Goal: Check status: Check status

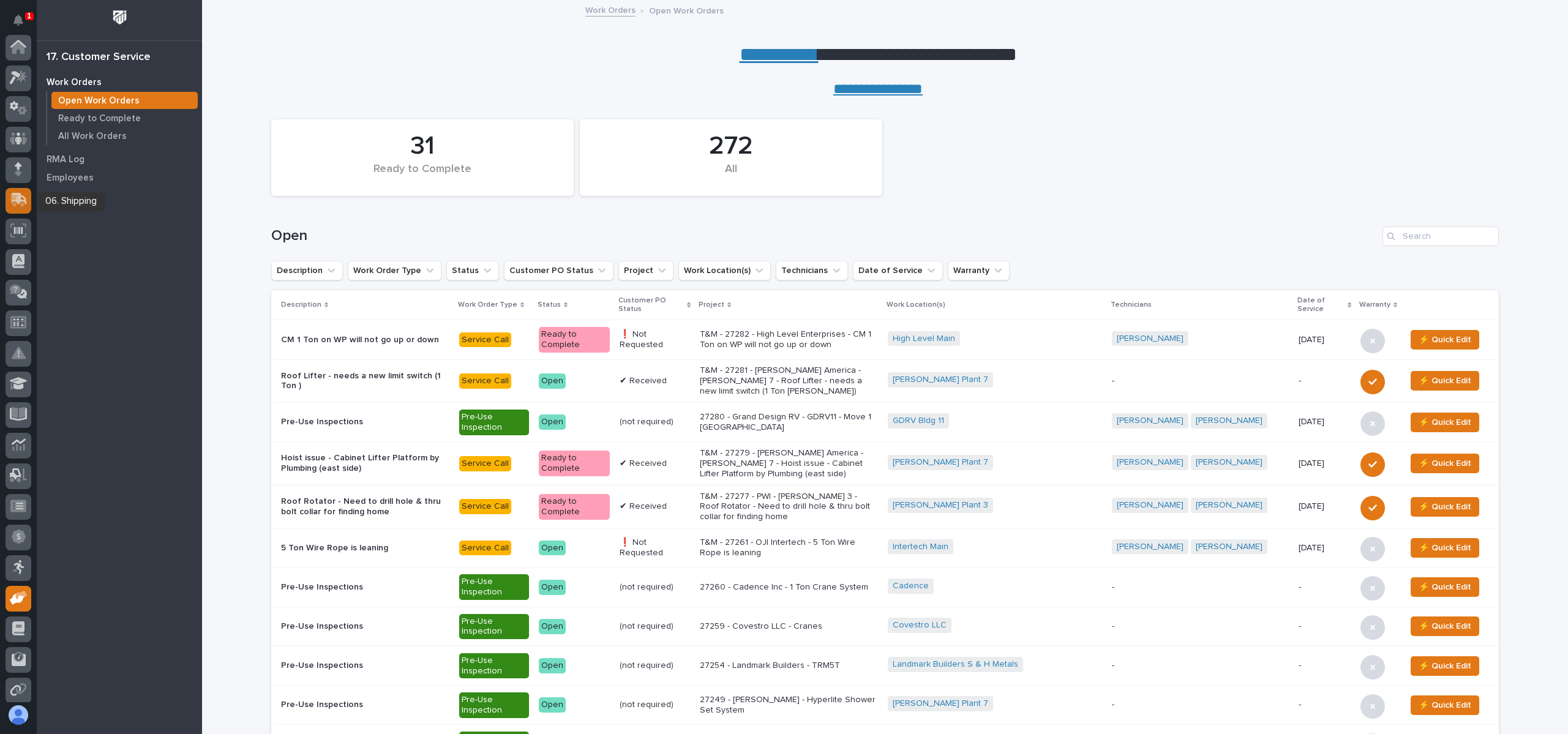
click at [22, 200] on icon at bounding box center [20, 199] width 16 height 12
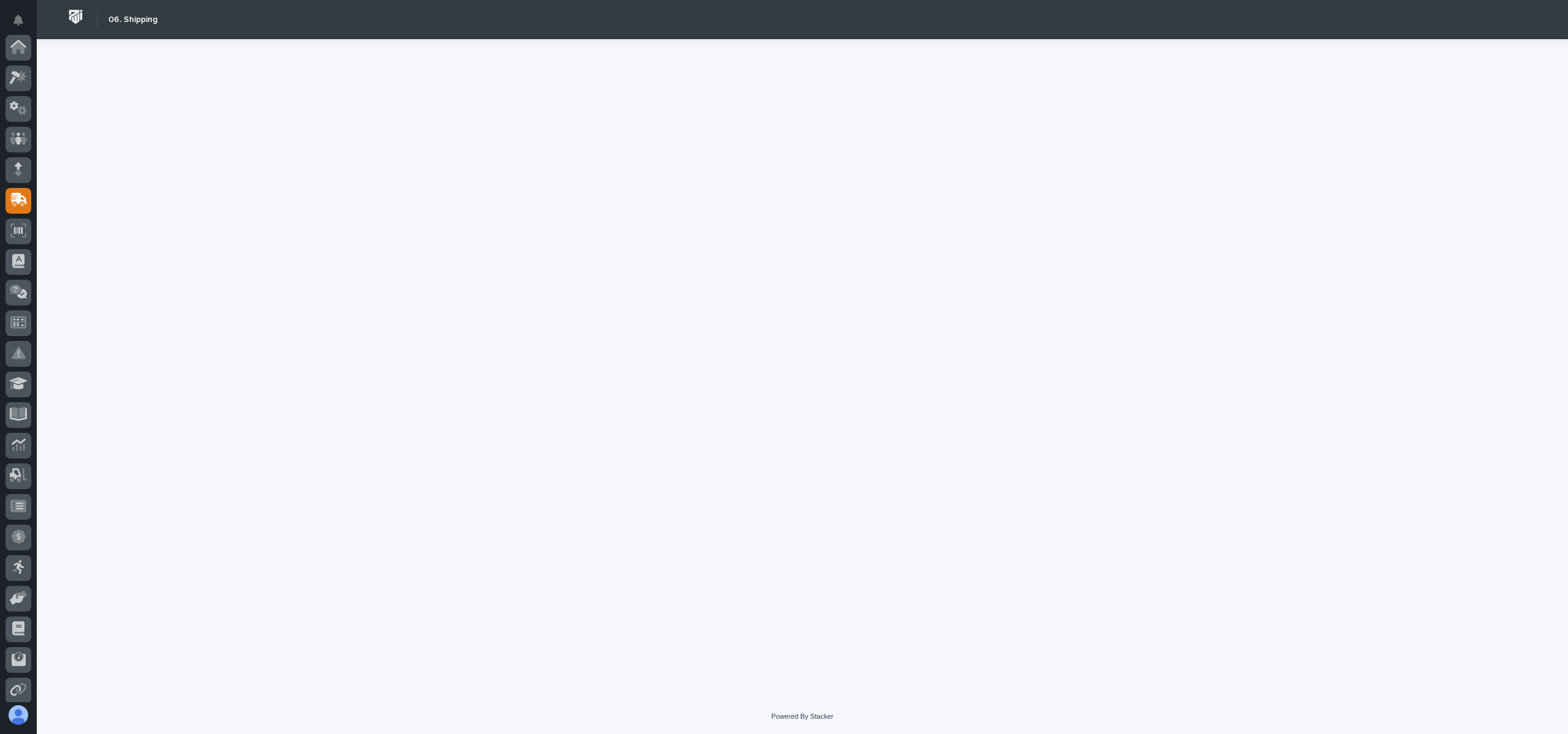
scroll to position [128, 0]
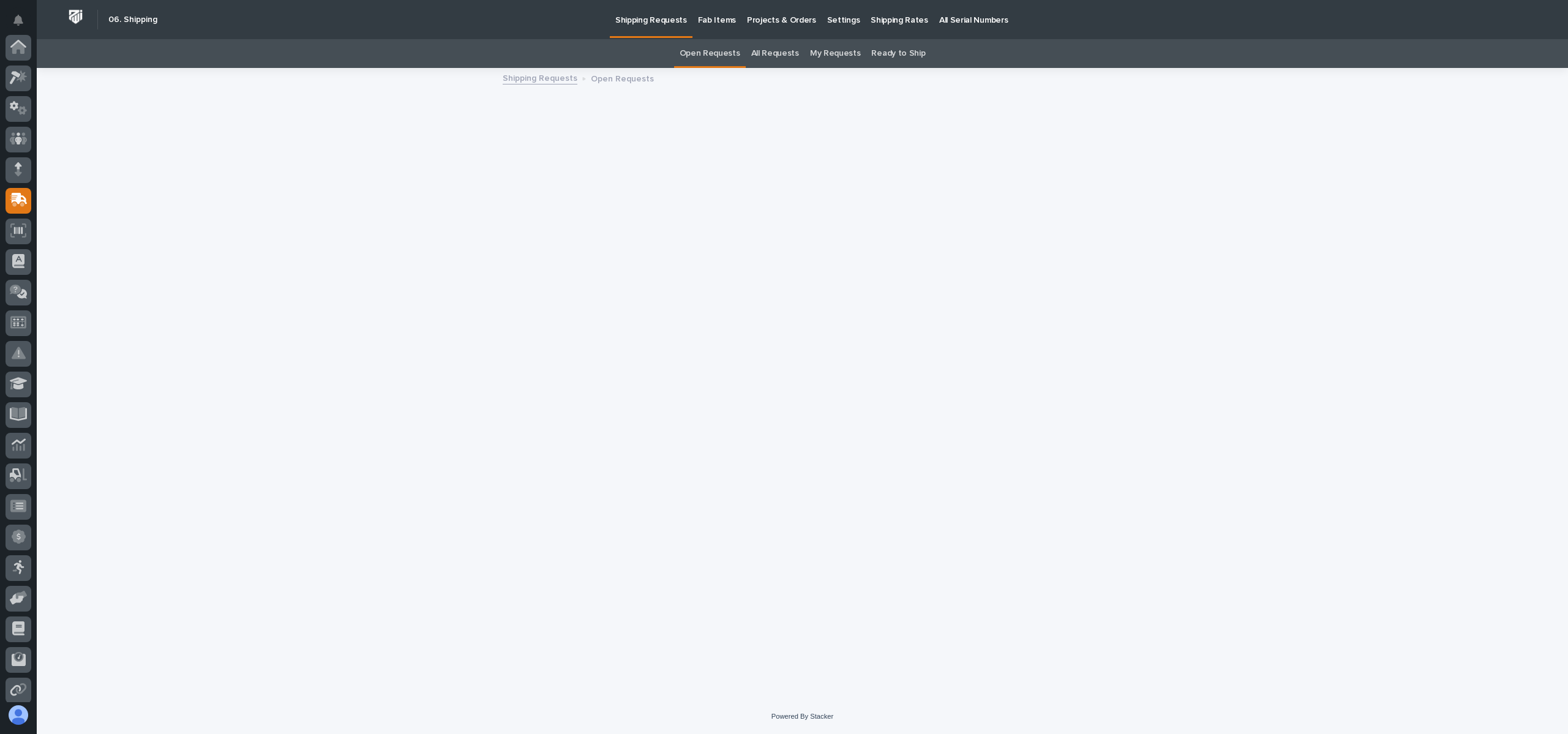
scroll to position [128, 0]
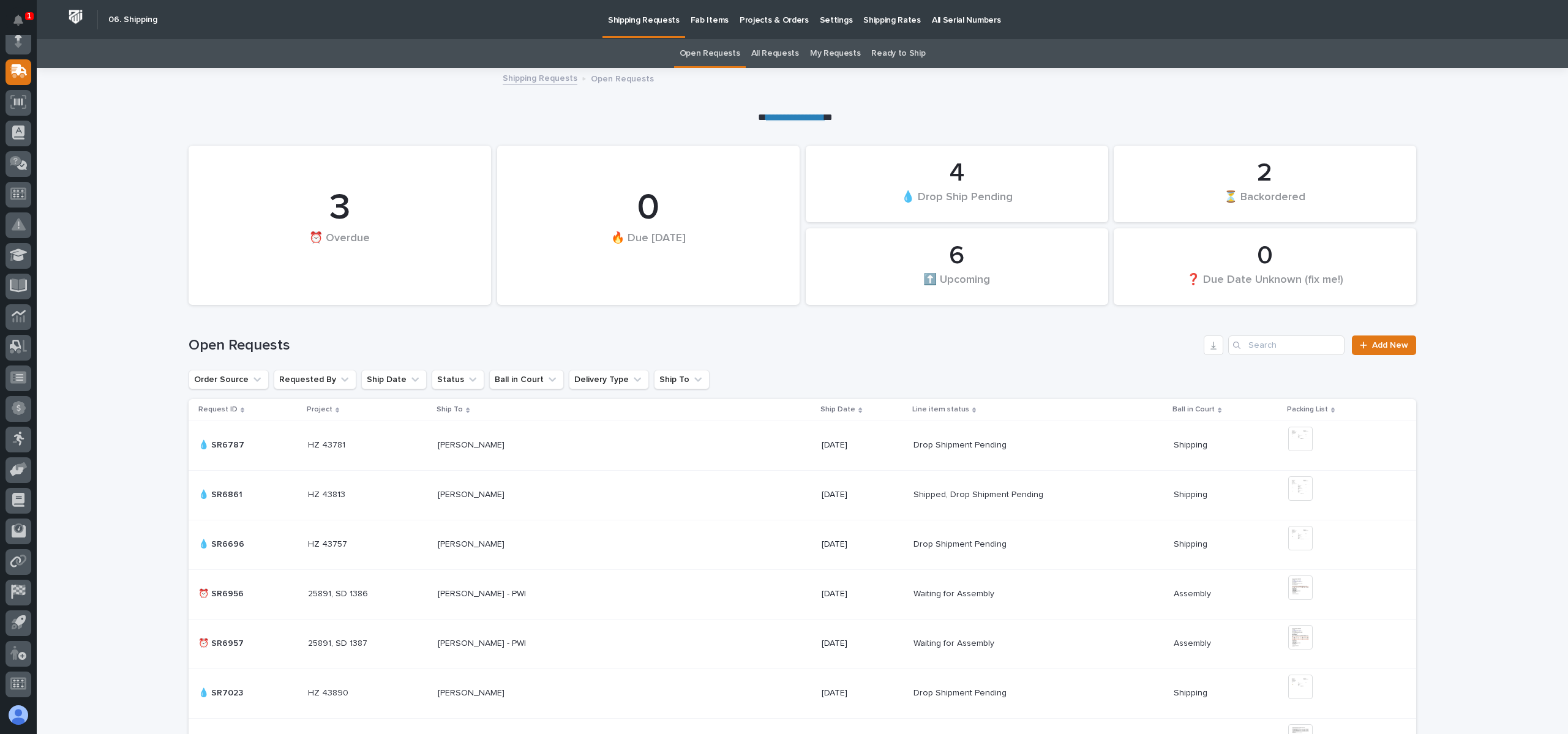
click at [769, 45] on link "All Requests" at bounding box center [774, 53] width 47 height 28
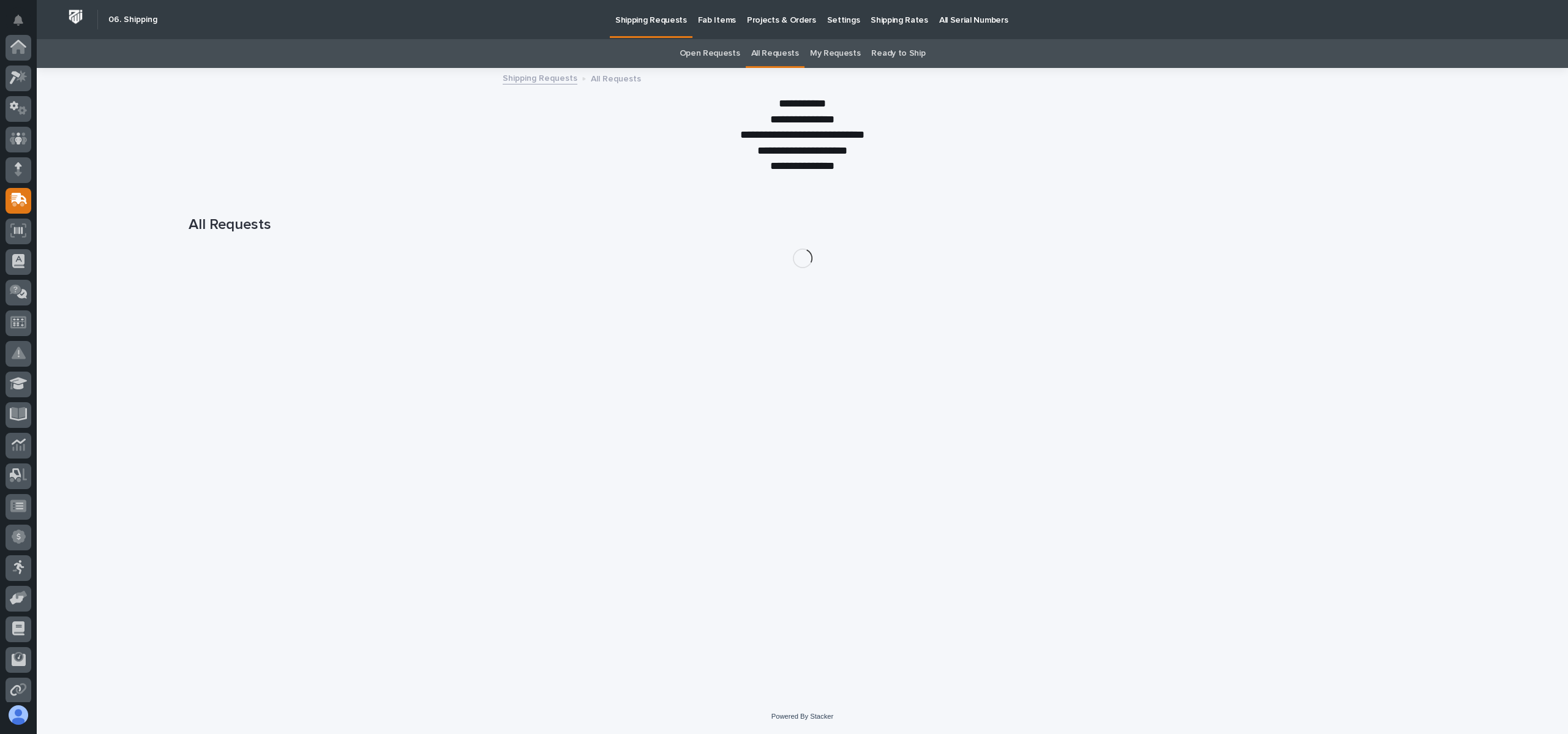
scroll to position [128, 0]
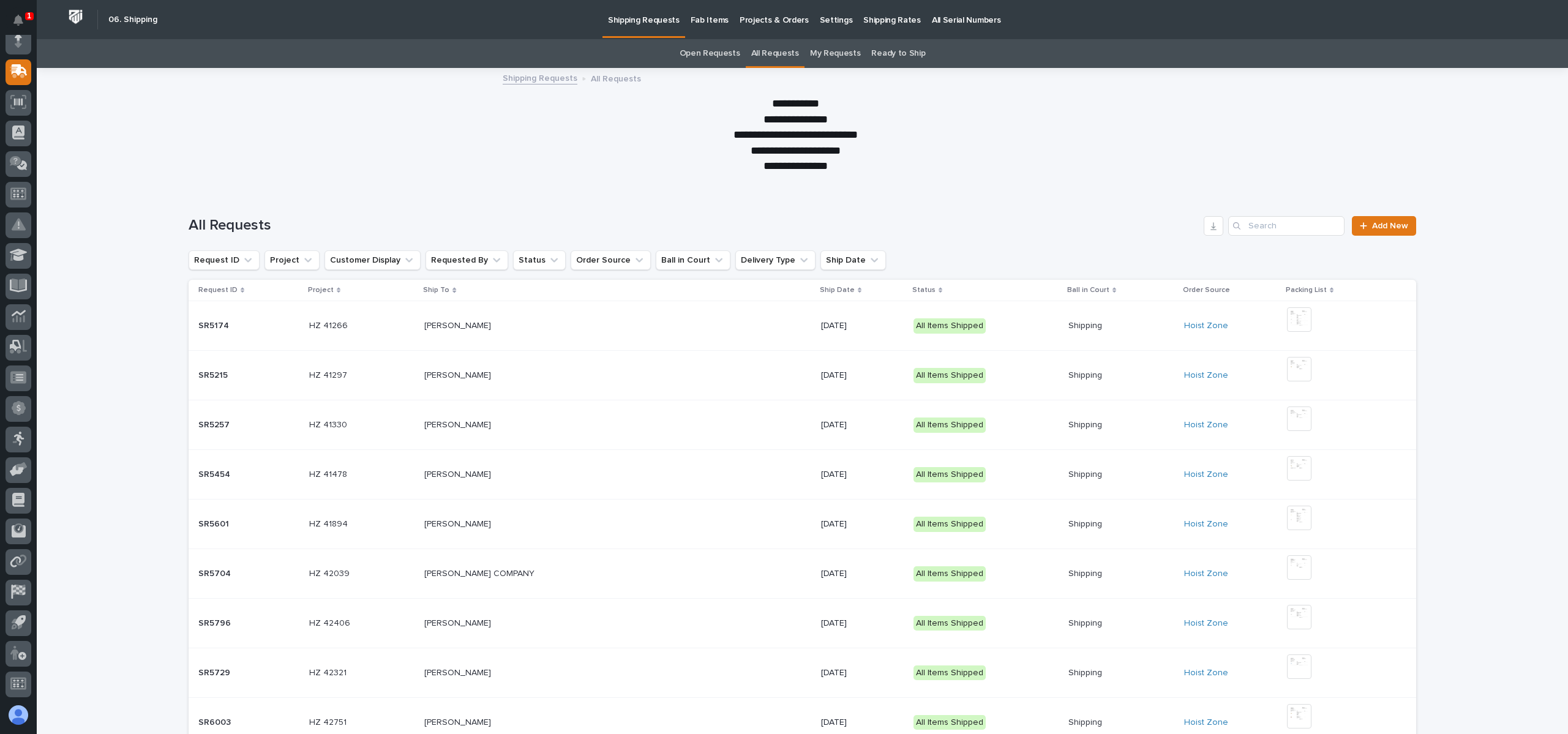
click at [1272, 211] on div "All Requests Add New" at bounding box center [803, 221] width 1228 height 59
click at [1282, 219] on input "Search" at bounding box center [1287, 225] width 117 height 20
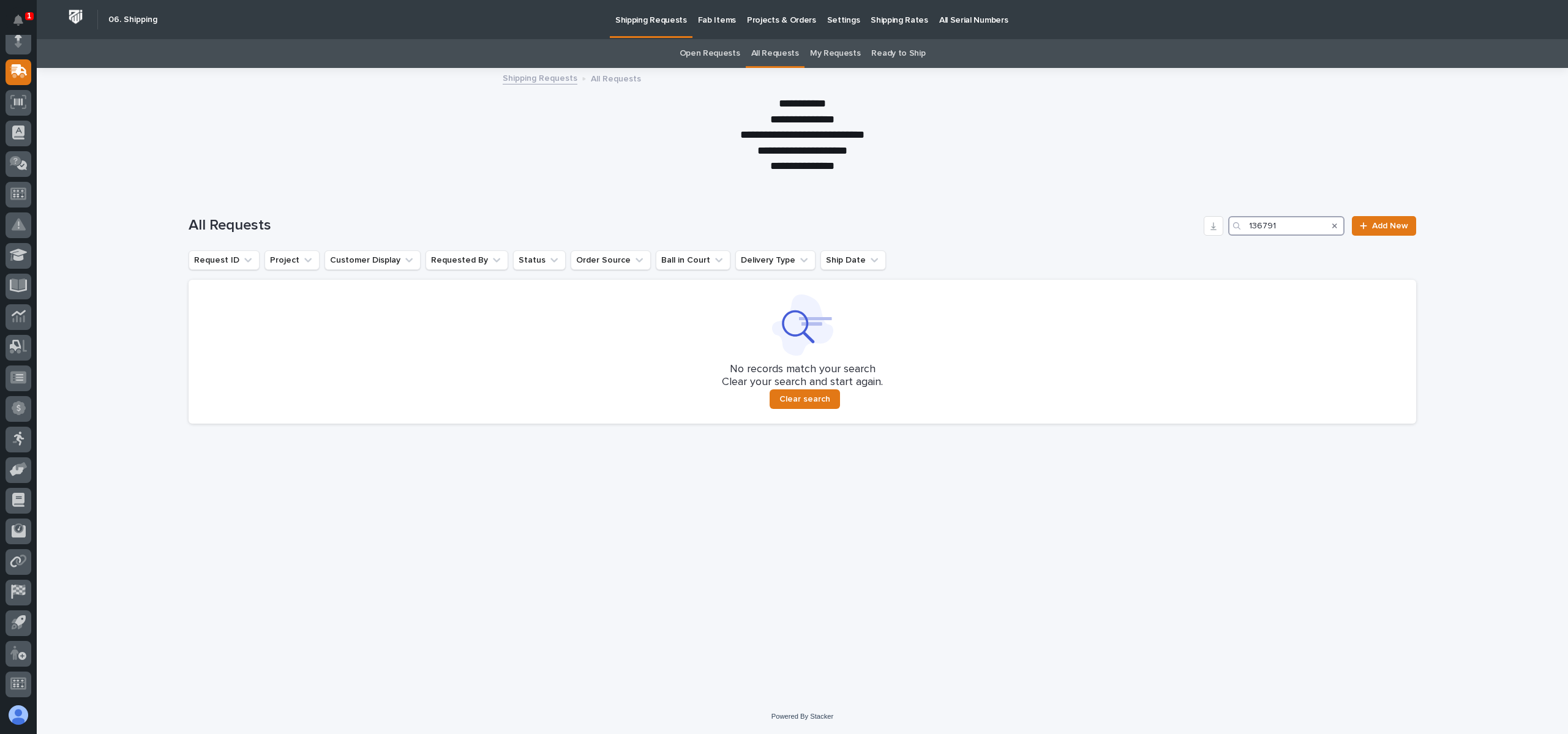
type input "136791"
click at [709, 49] on link "Open Requests" at bounding box center [709, 53] width 61 height 28
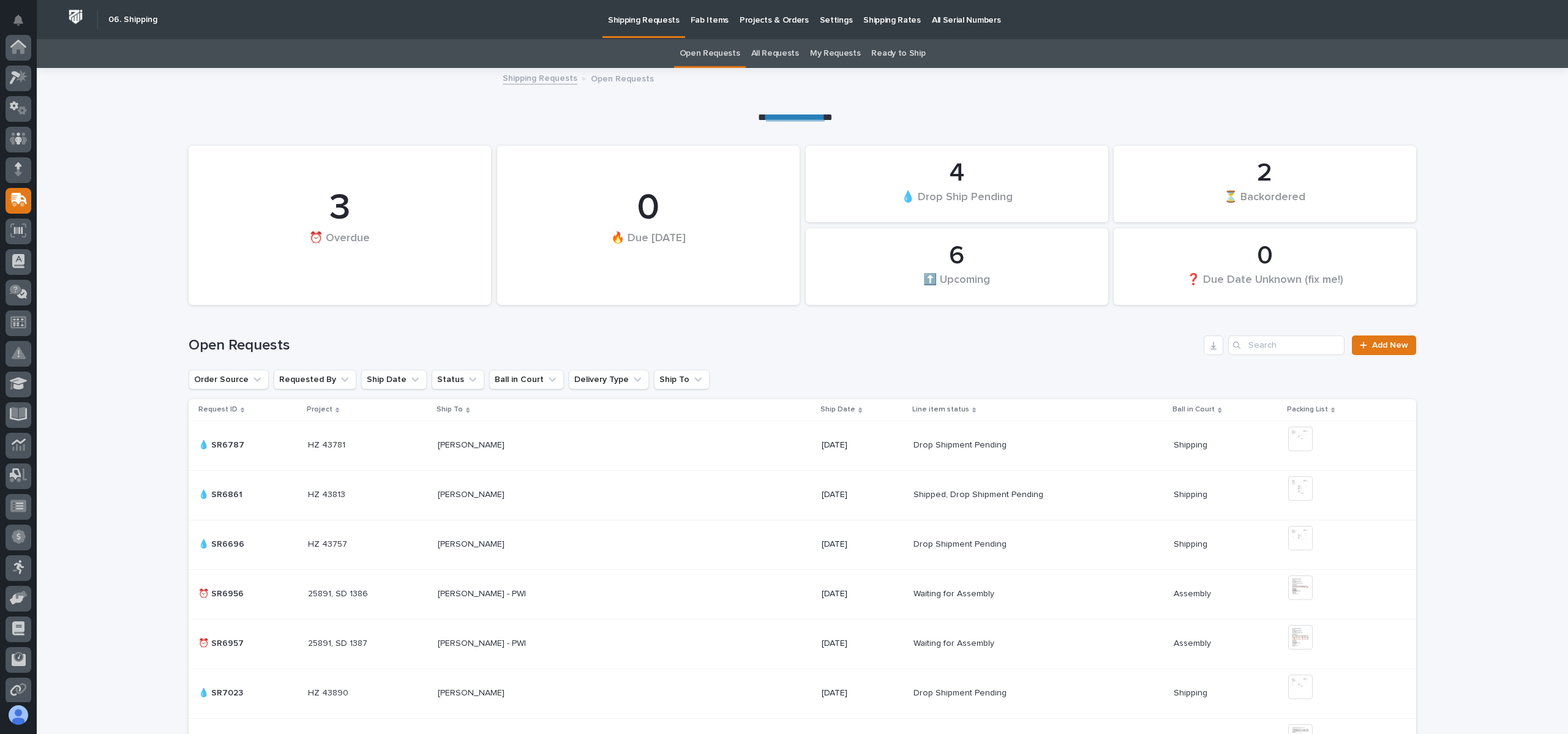
scroll to position [128, 0]
click at [790, 51] on link "All Requests" at bounding box center [774, 53] width 47 height 28
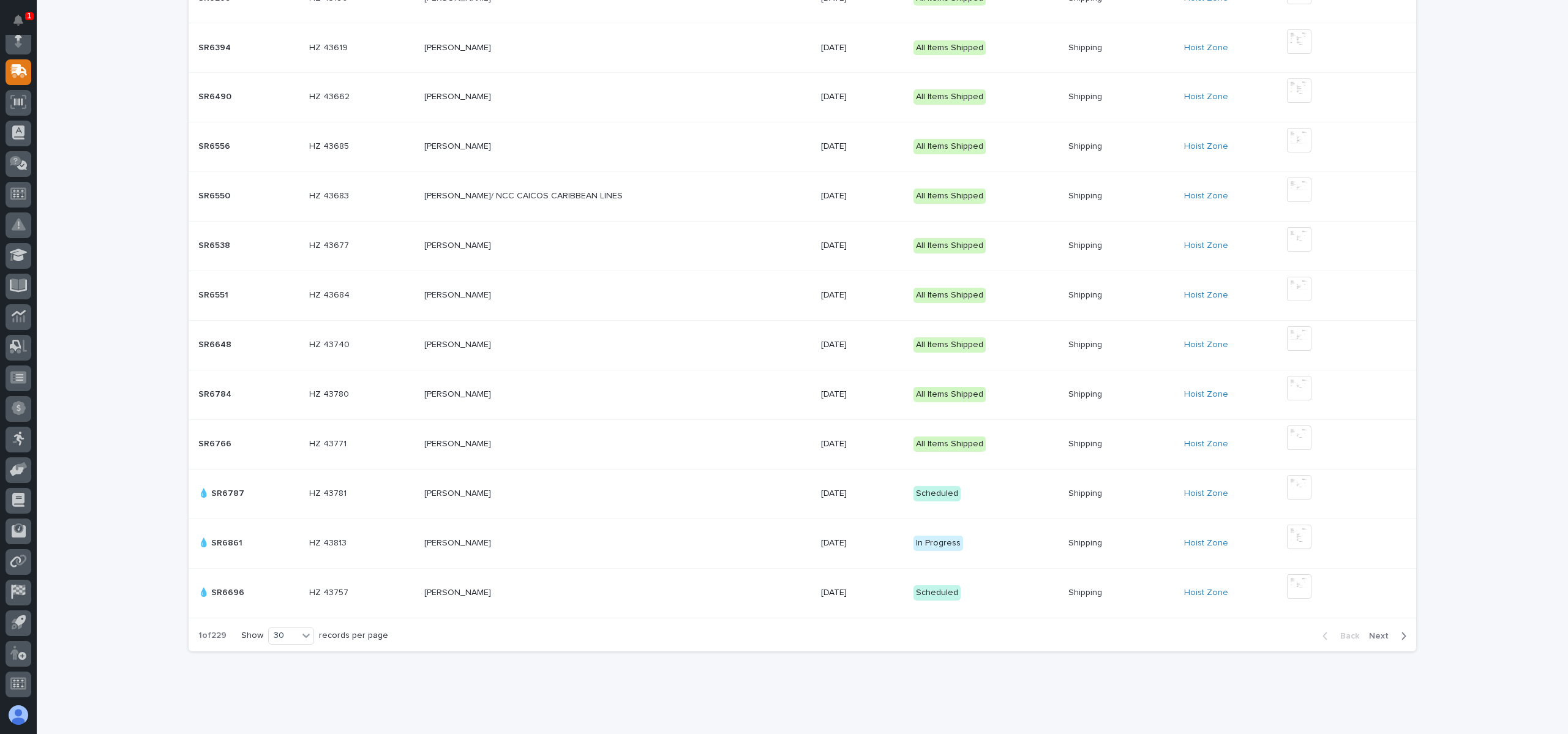
scroll to position [1171, 0]
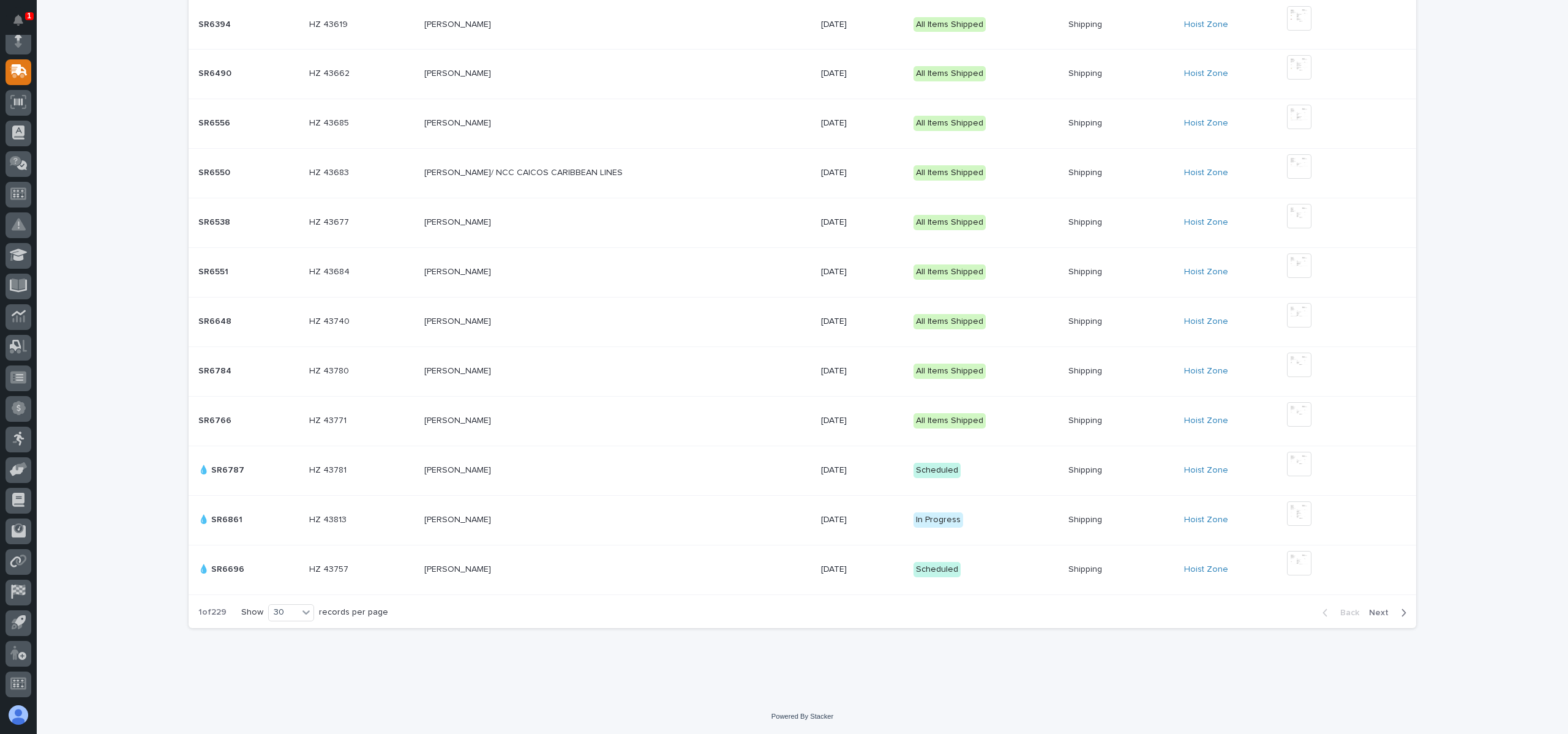
click at [1376, 607] on span "Next" at bounding box center [1382, 612] width 27 height 11
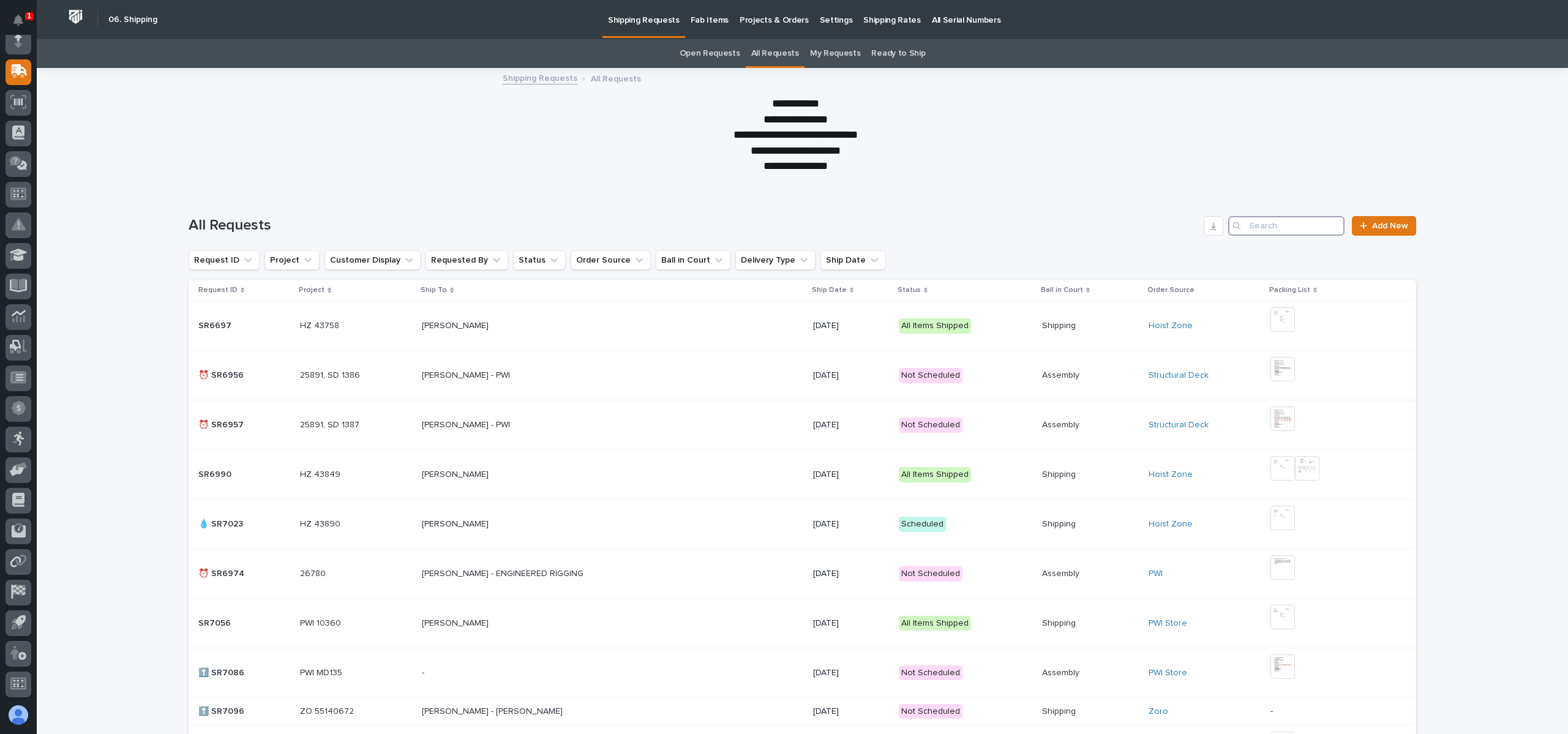
click at [1266, 217] on input "Search" at bounding box center [1287, 225] width 117 height 20
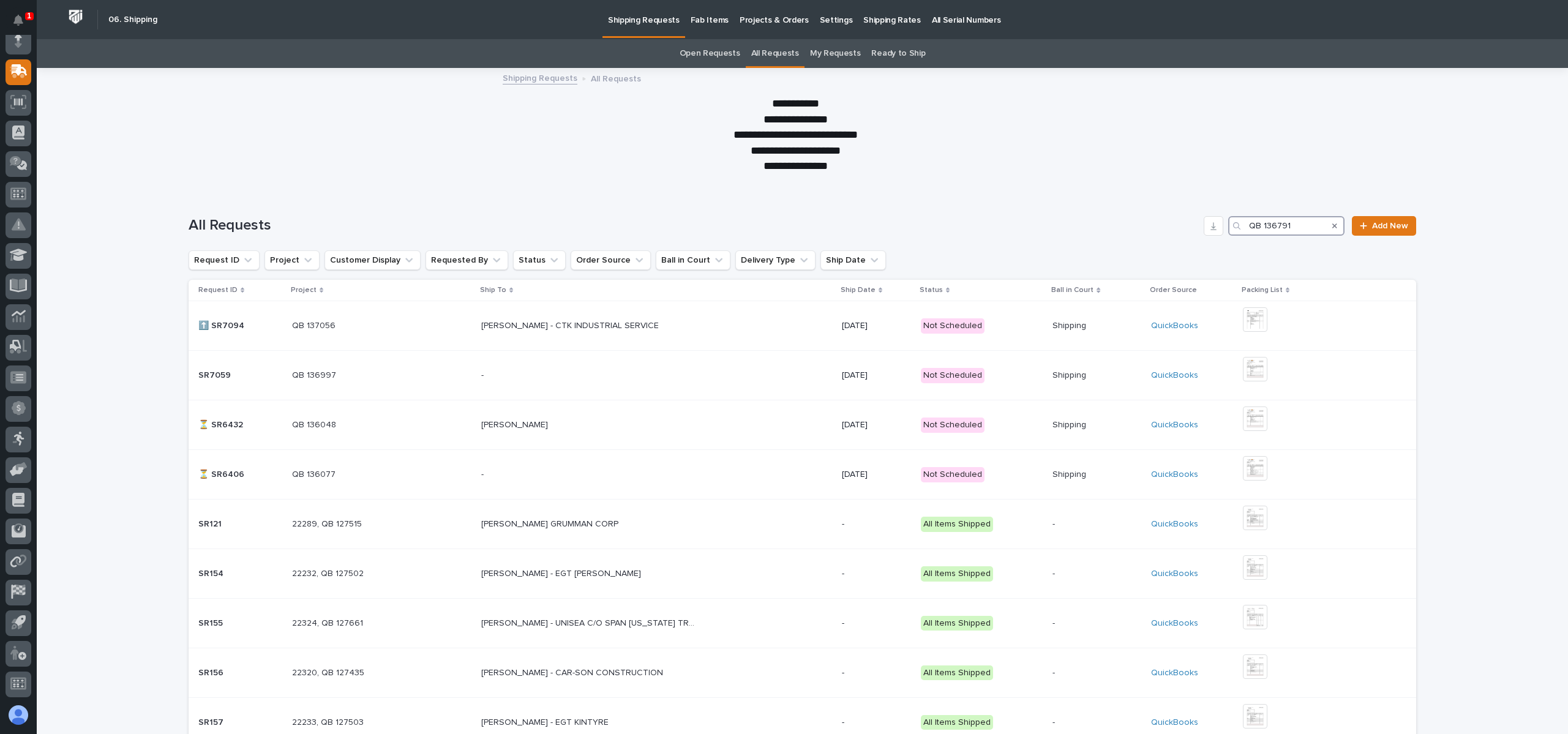
type input "QB 136791"
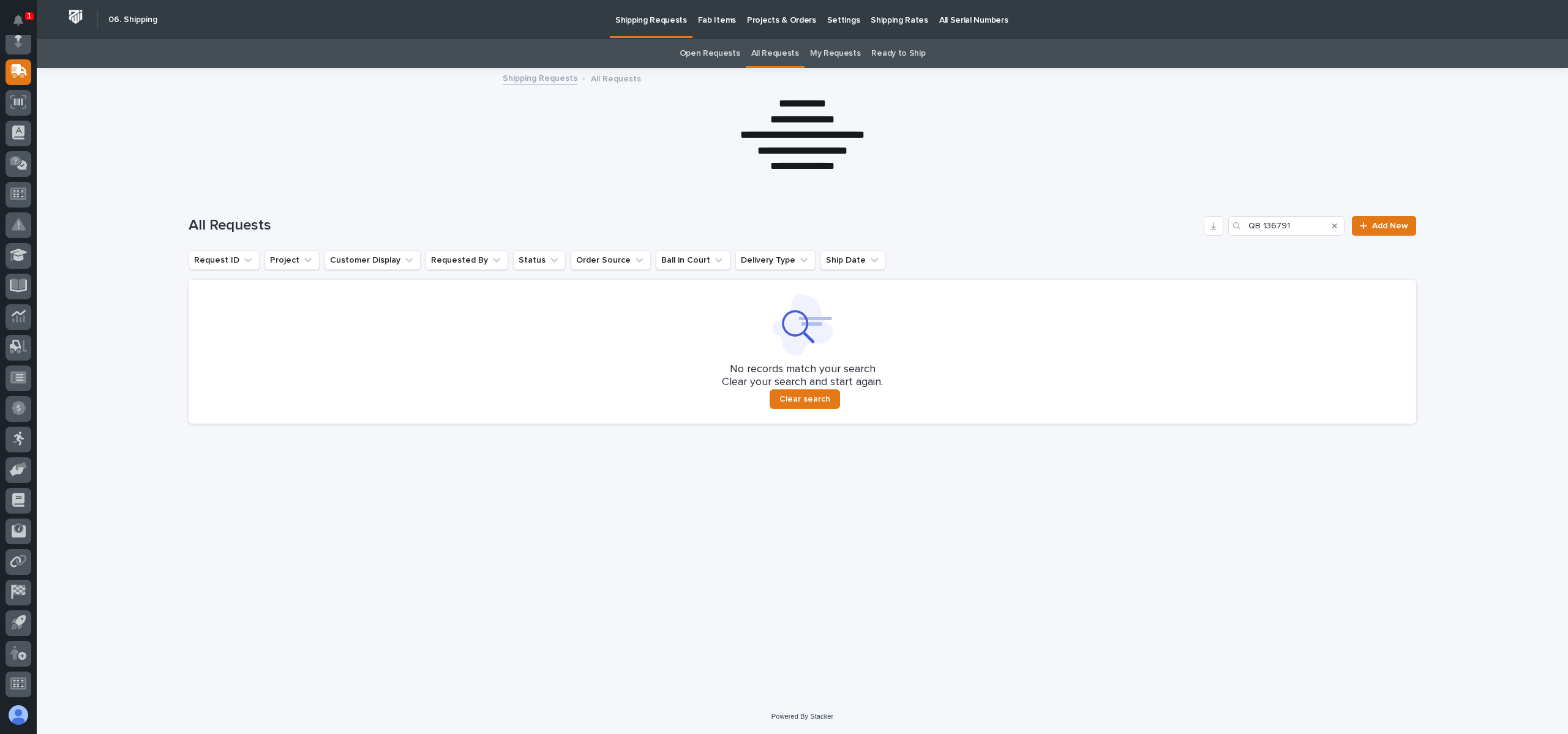
click at [542, 77] on link "Shipping Requests" at bounding box center [539, 77] width 74 height 14
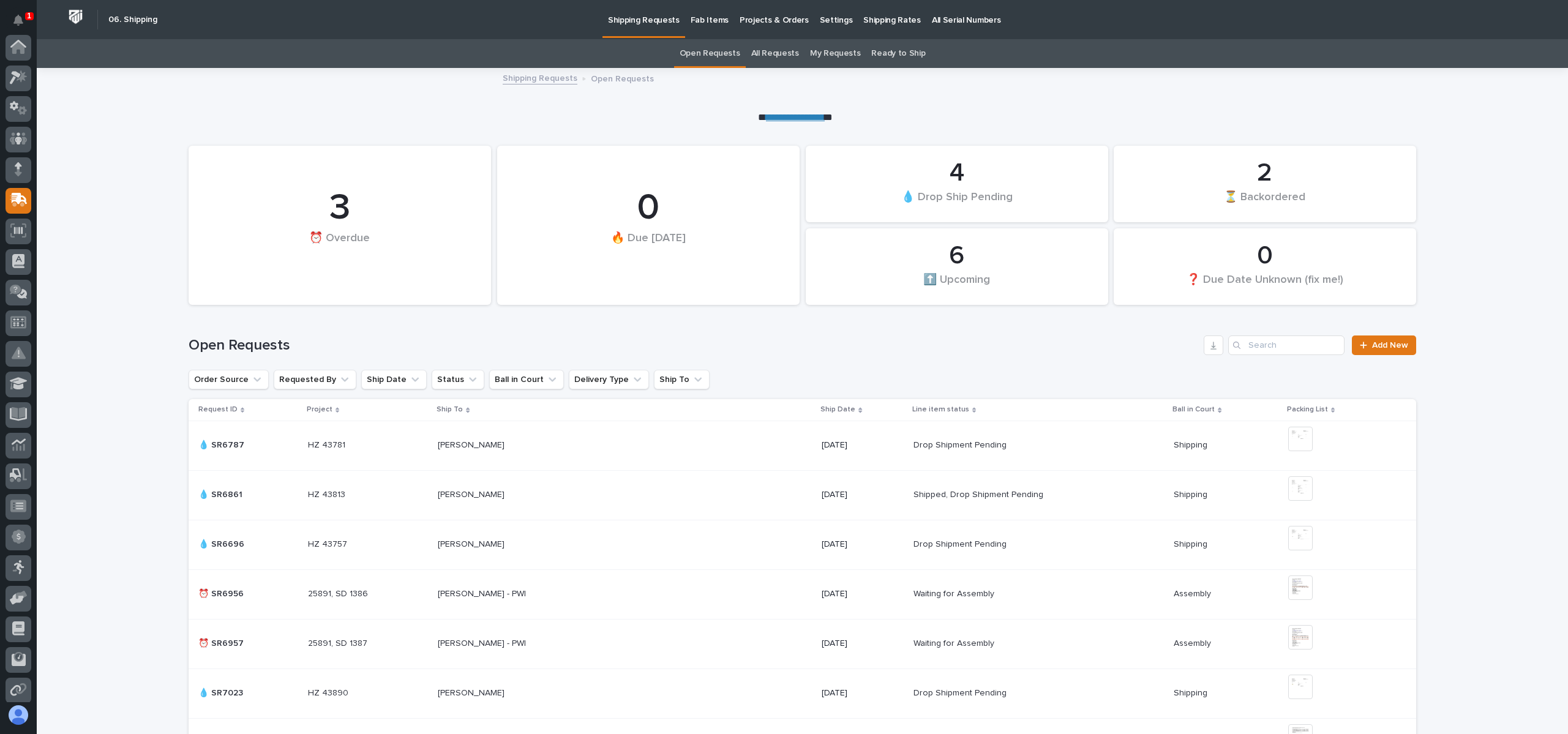
scroll to position [128, 0]
click at [1288, 345] on input "Search" at bounding box center [1287, 345] width 117 height 20
type input "CTK"
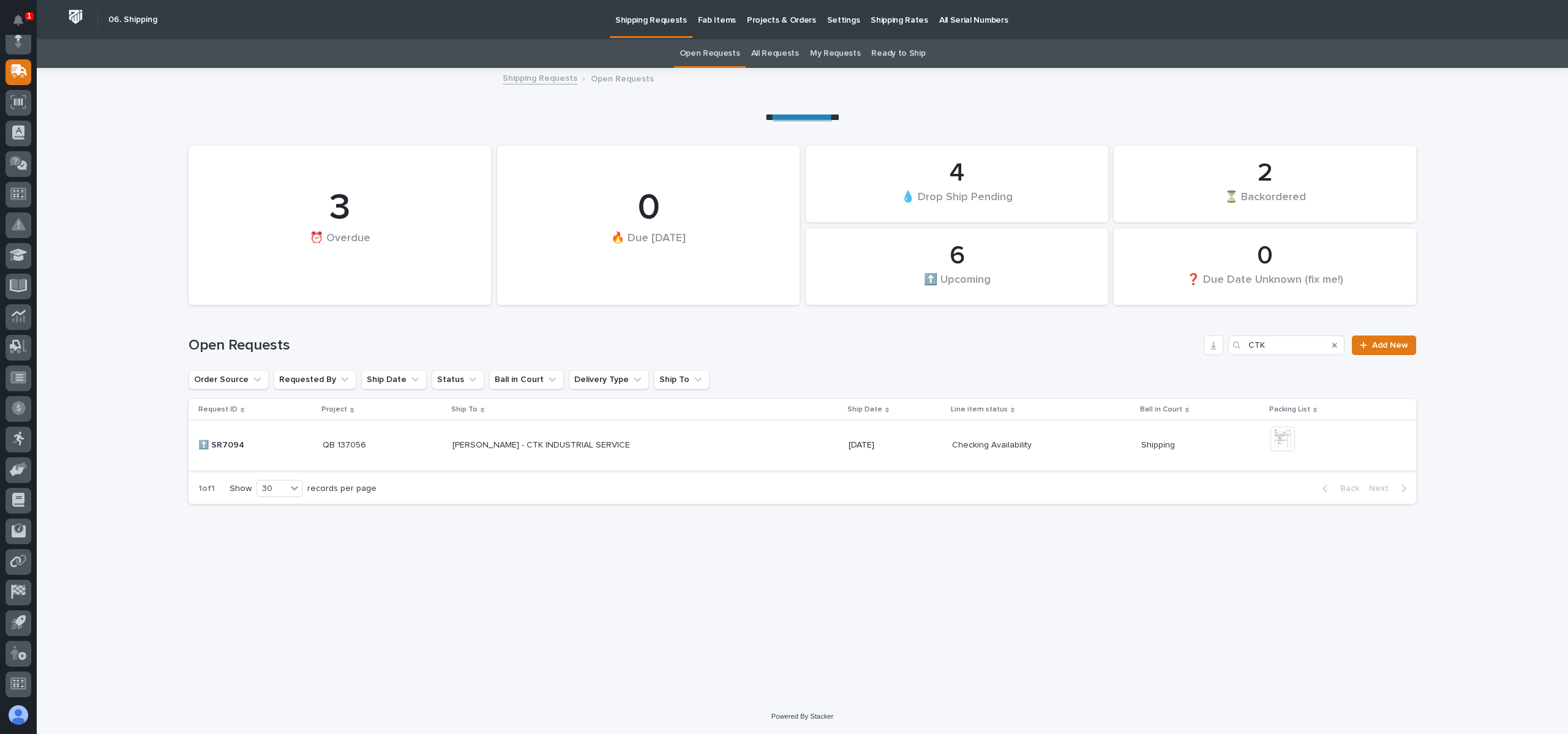
click at [1288, 444] on img at bounding box center [1282, 439] width 25 height 25
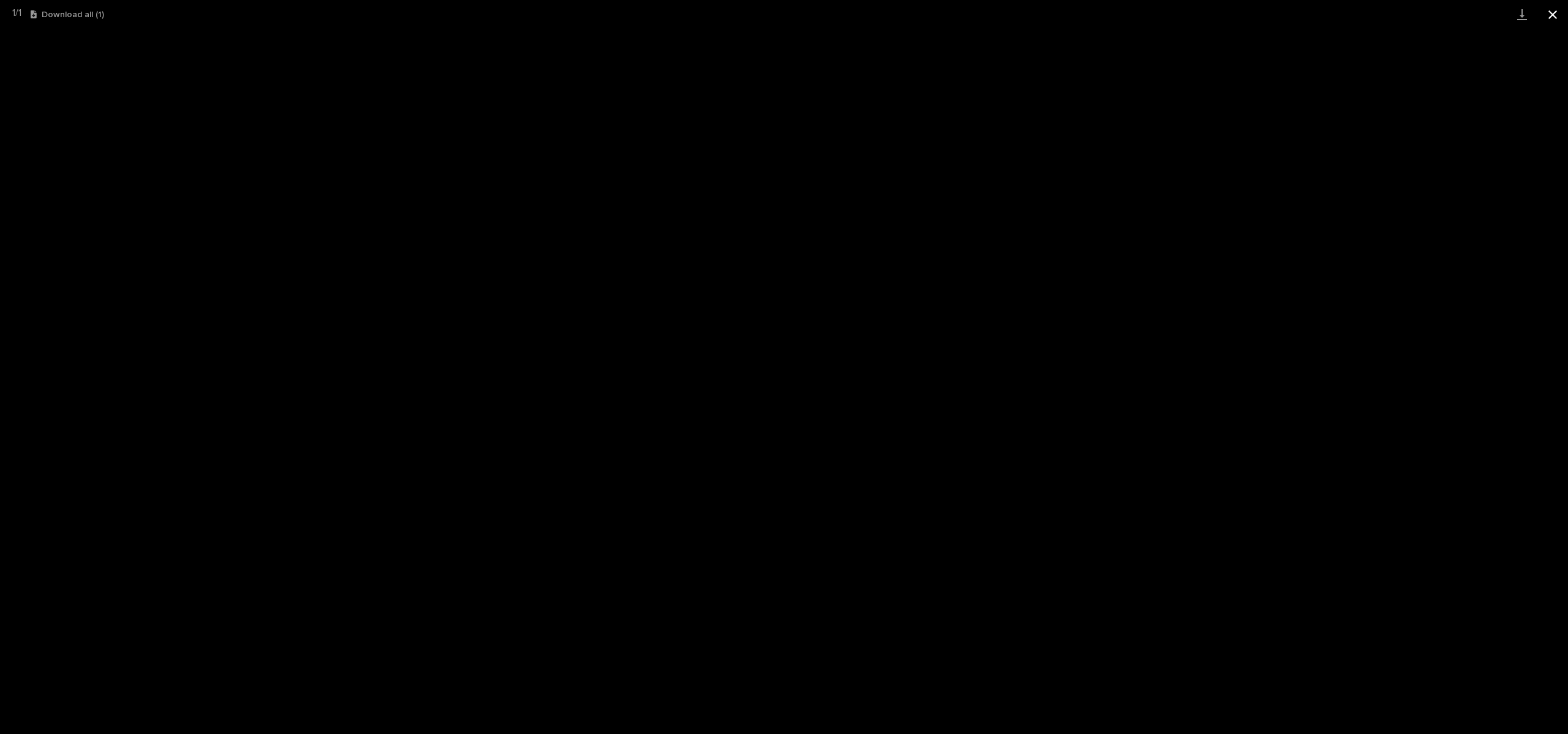
click at [1562, 12] on button "Close gallery" at bounding box center [1553, 14] width 31 height 28
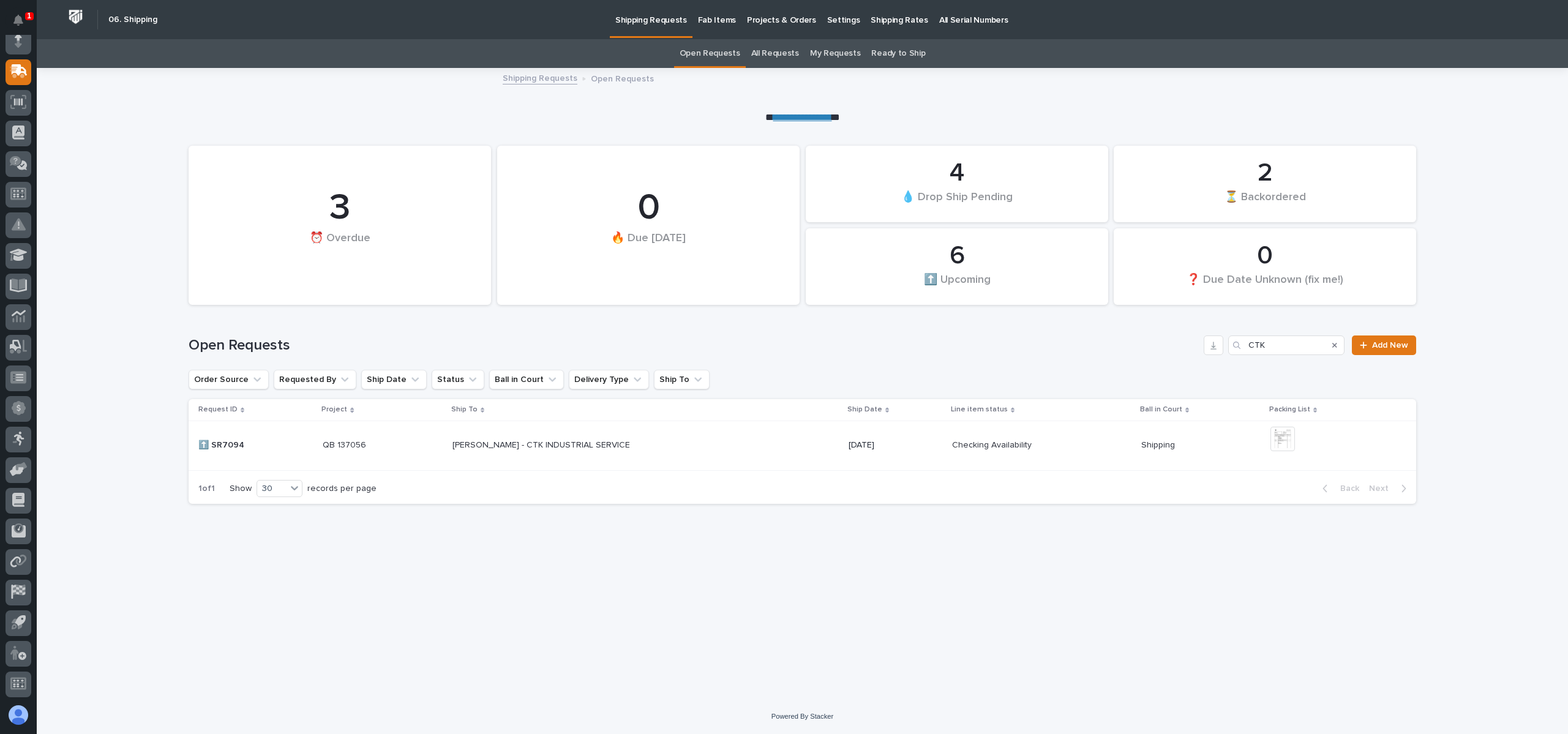
click at [473, 443] on p "[PERSON_NAME] - CTK INDUSTRIAL SERVICE" at bounding box center [542, 444] width 180 height 13
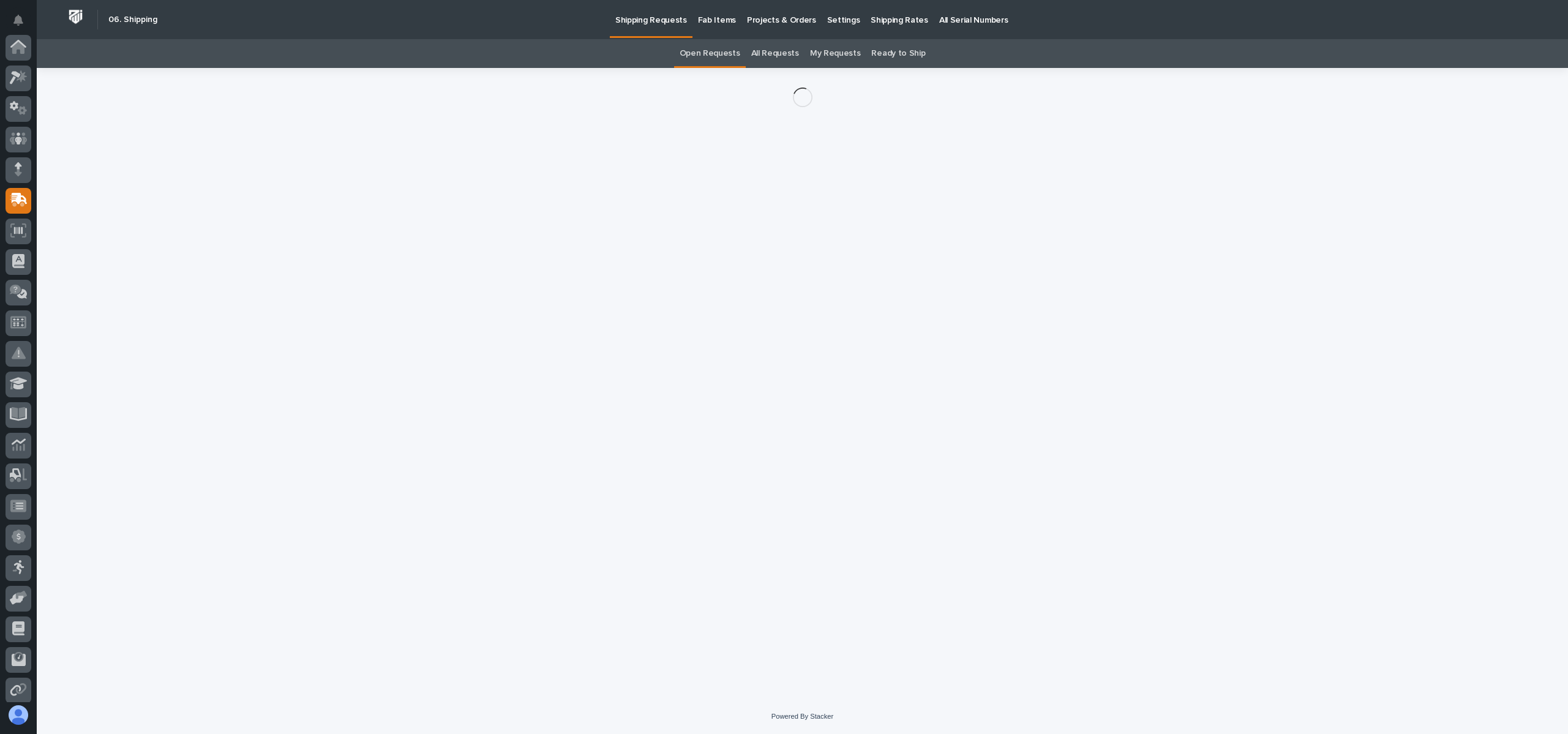
scroll to position [128, 0]
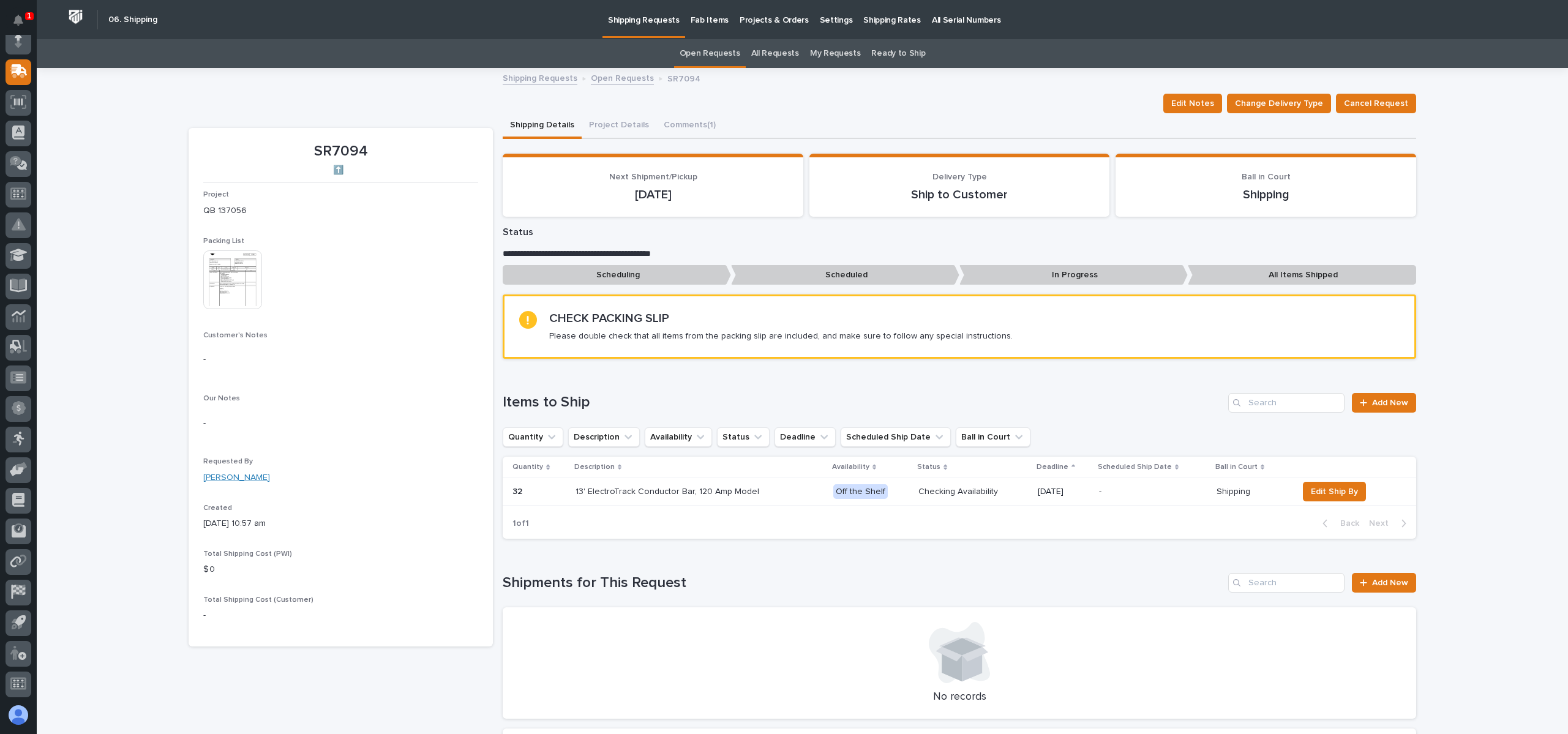
click at [243, 474] on link "[PERSON_NAME]" at bounding box center [237, 478] width 67 height 13
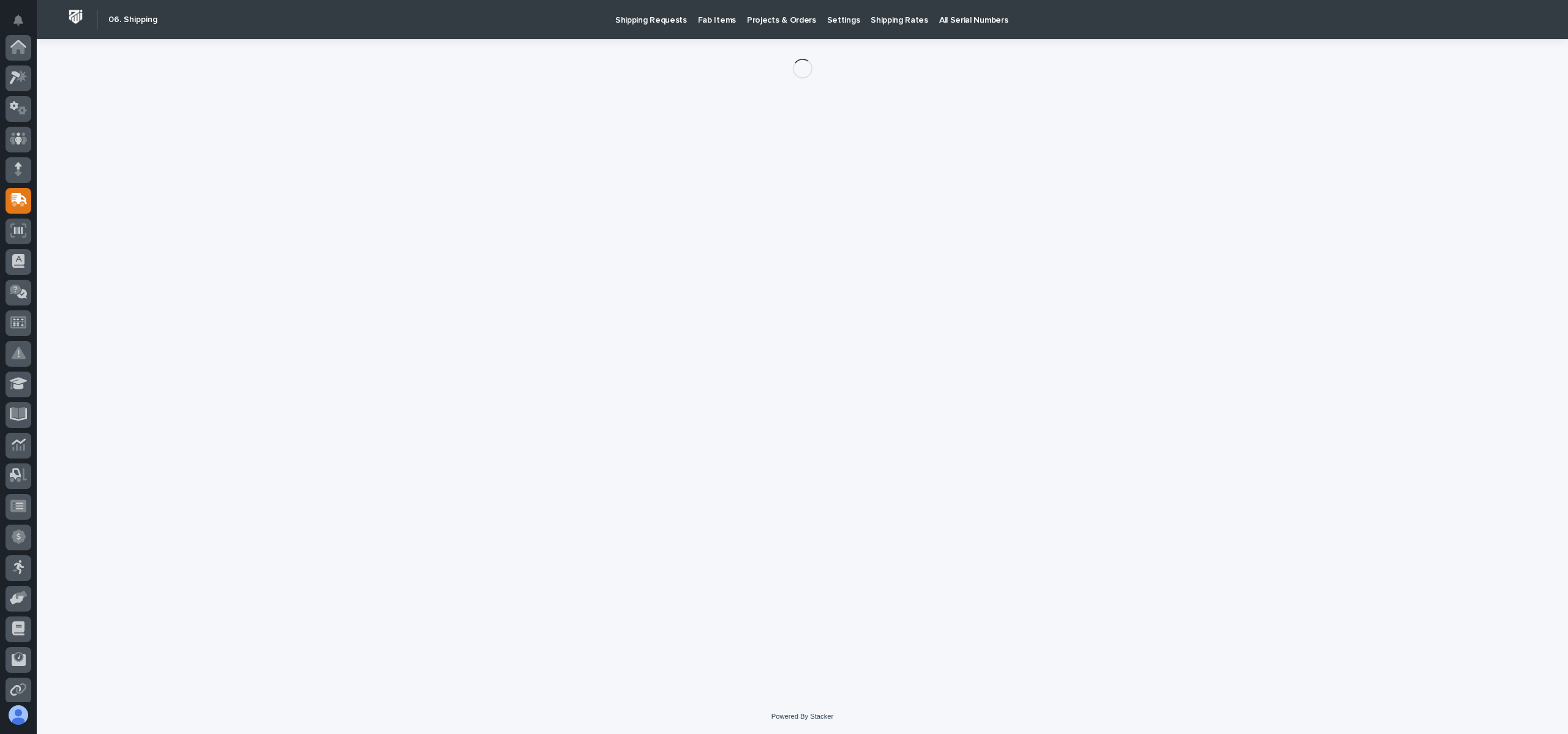
scroll to position [128, 0]
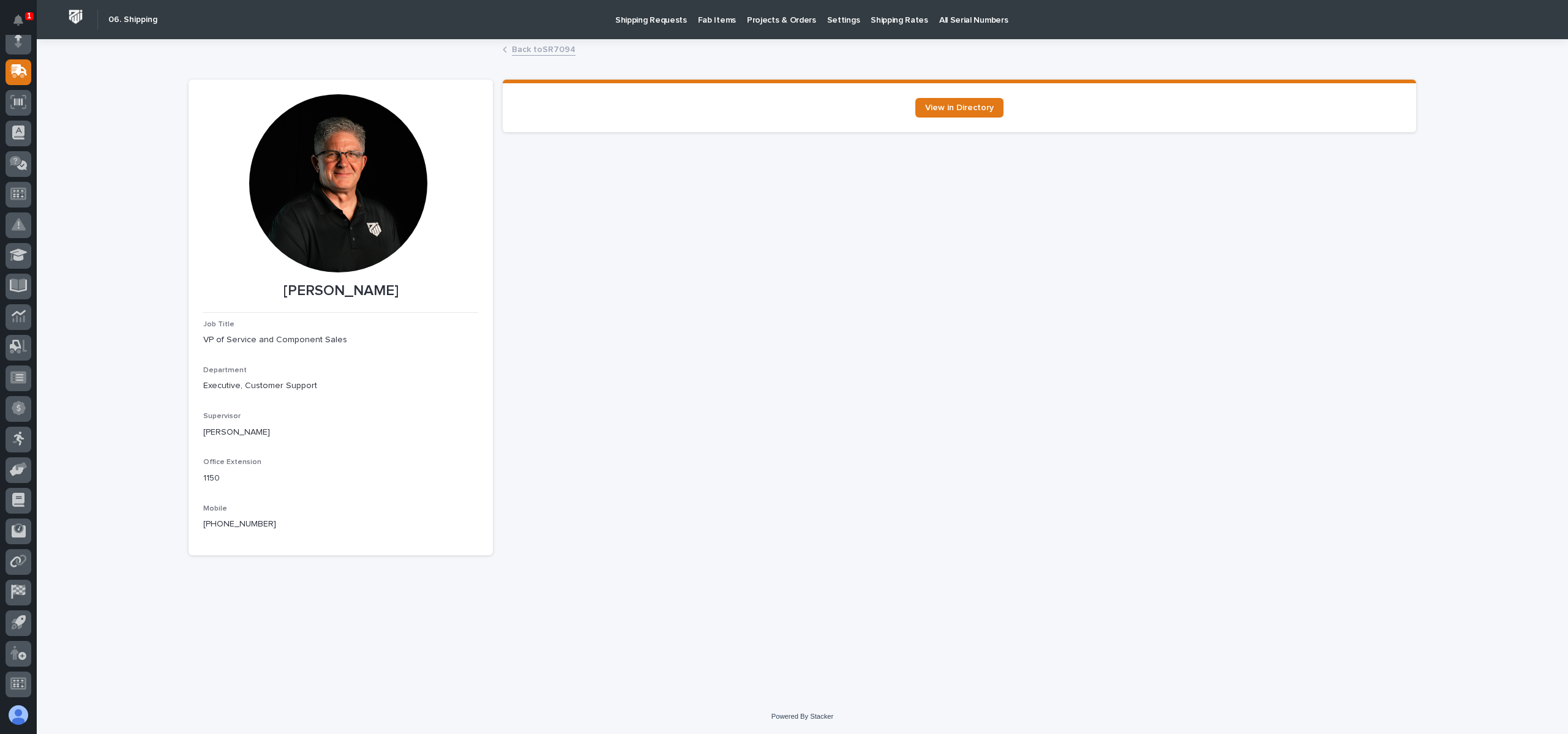
click at [550, 44] on link "Back to SR7094" at bounding box center [543, 48] width 63 height 14
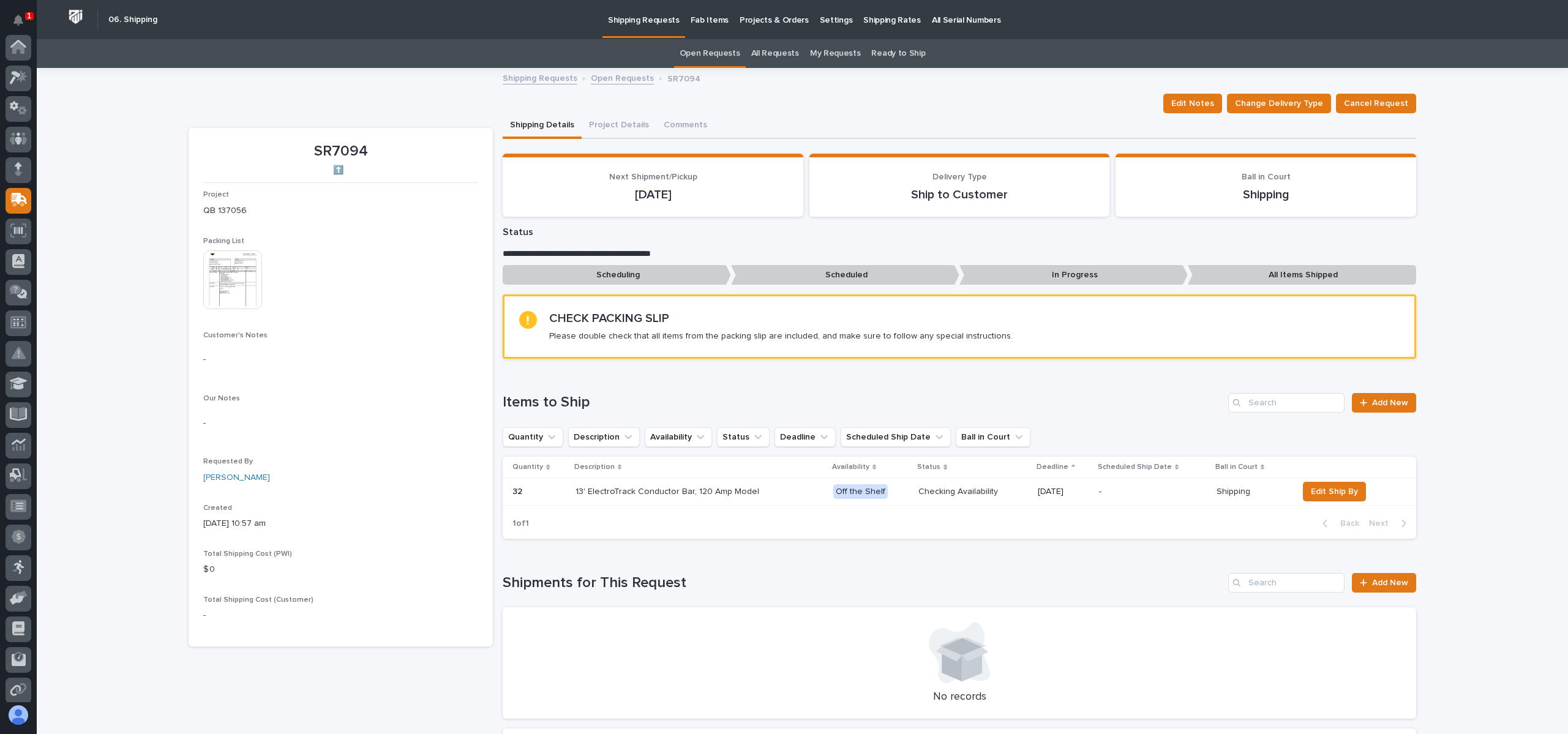
scroll to position [128, 0]
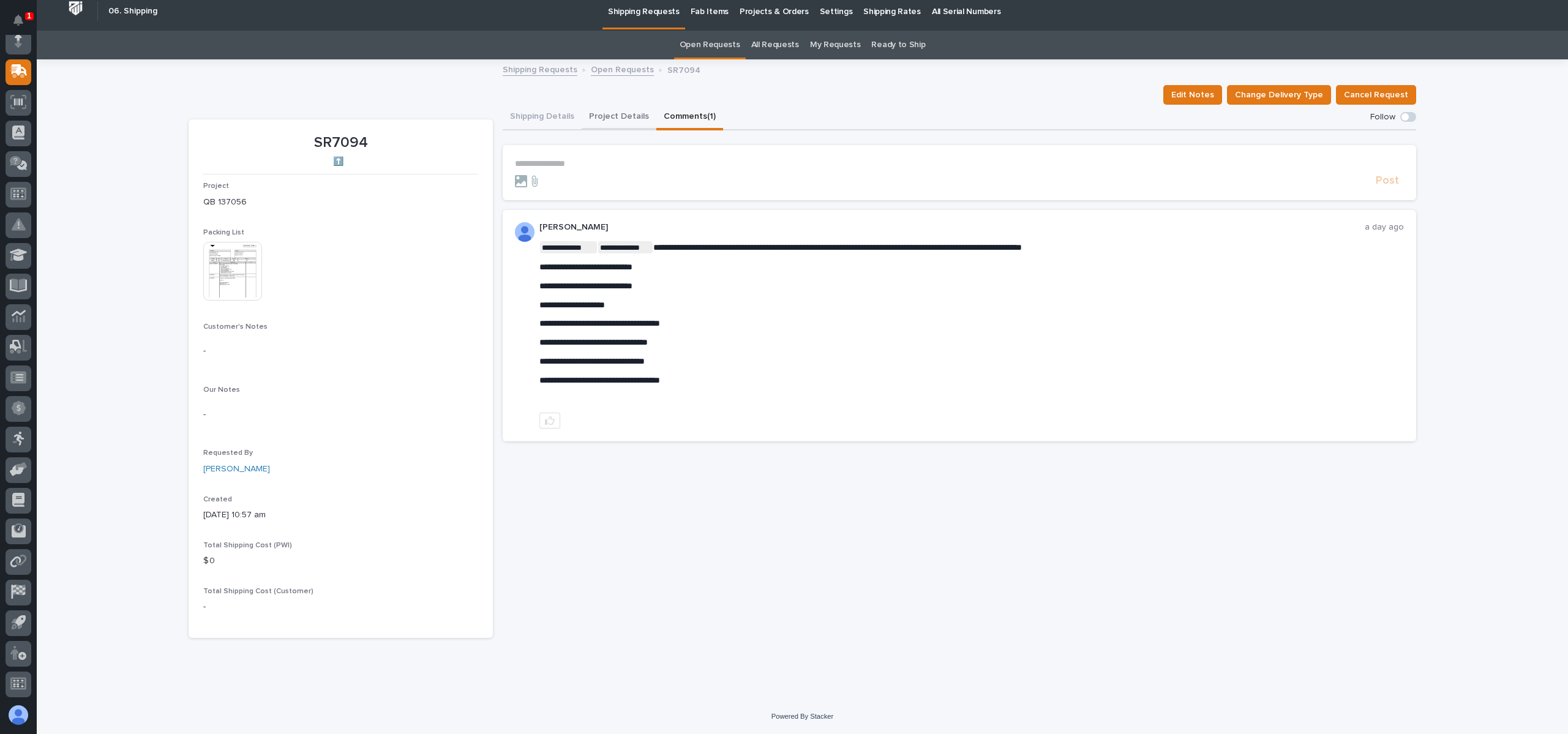
click at [609, 120] on button "Project Details" at bounding box center [619, 117] width 74 height 26
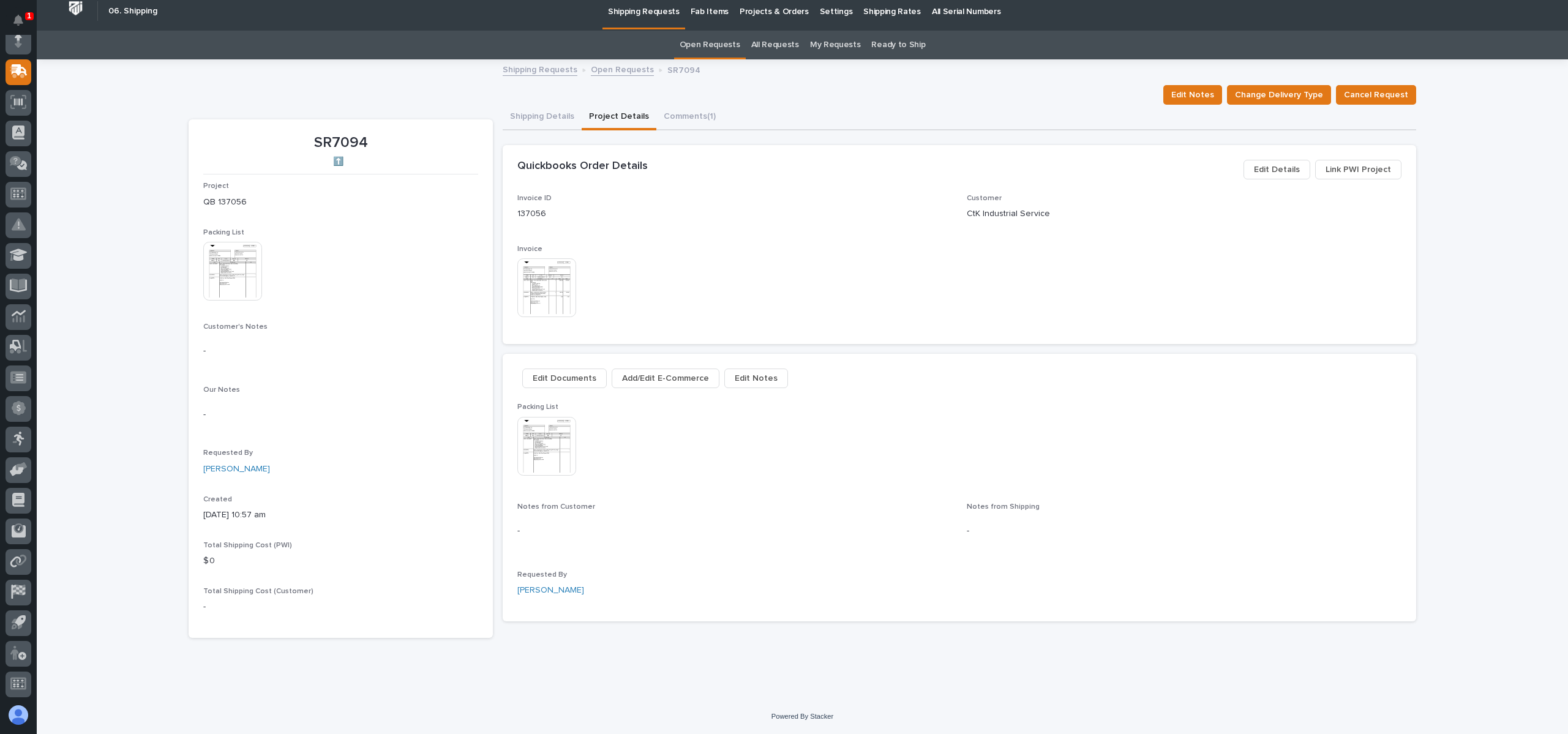
click at [538, 121] on button "Shipping Details" at bounding box center [542, 117] width 79 height 26
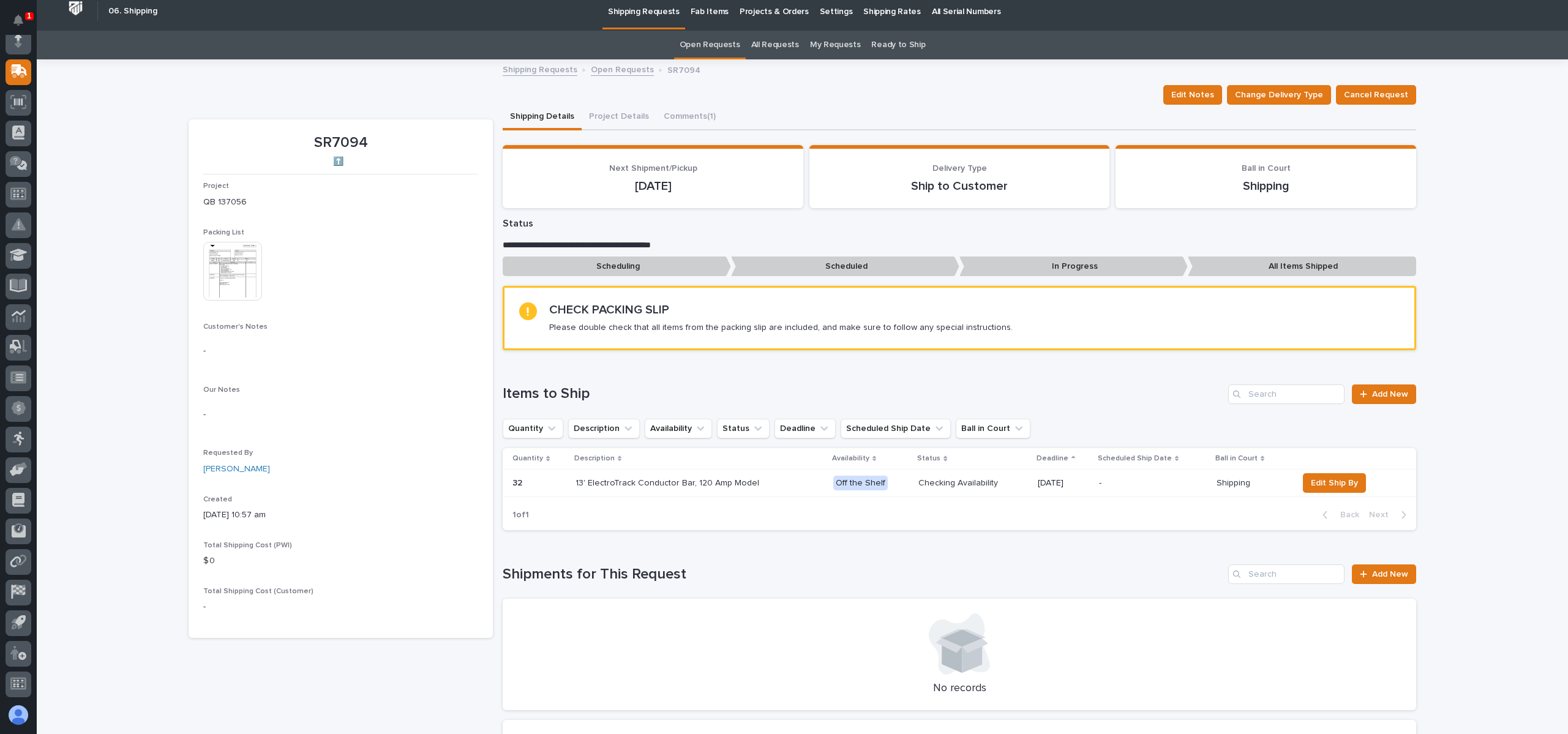
click at [526, 65] on link "Shipping Requests" at bounding box center [539, 69] width 74 height 14
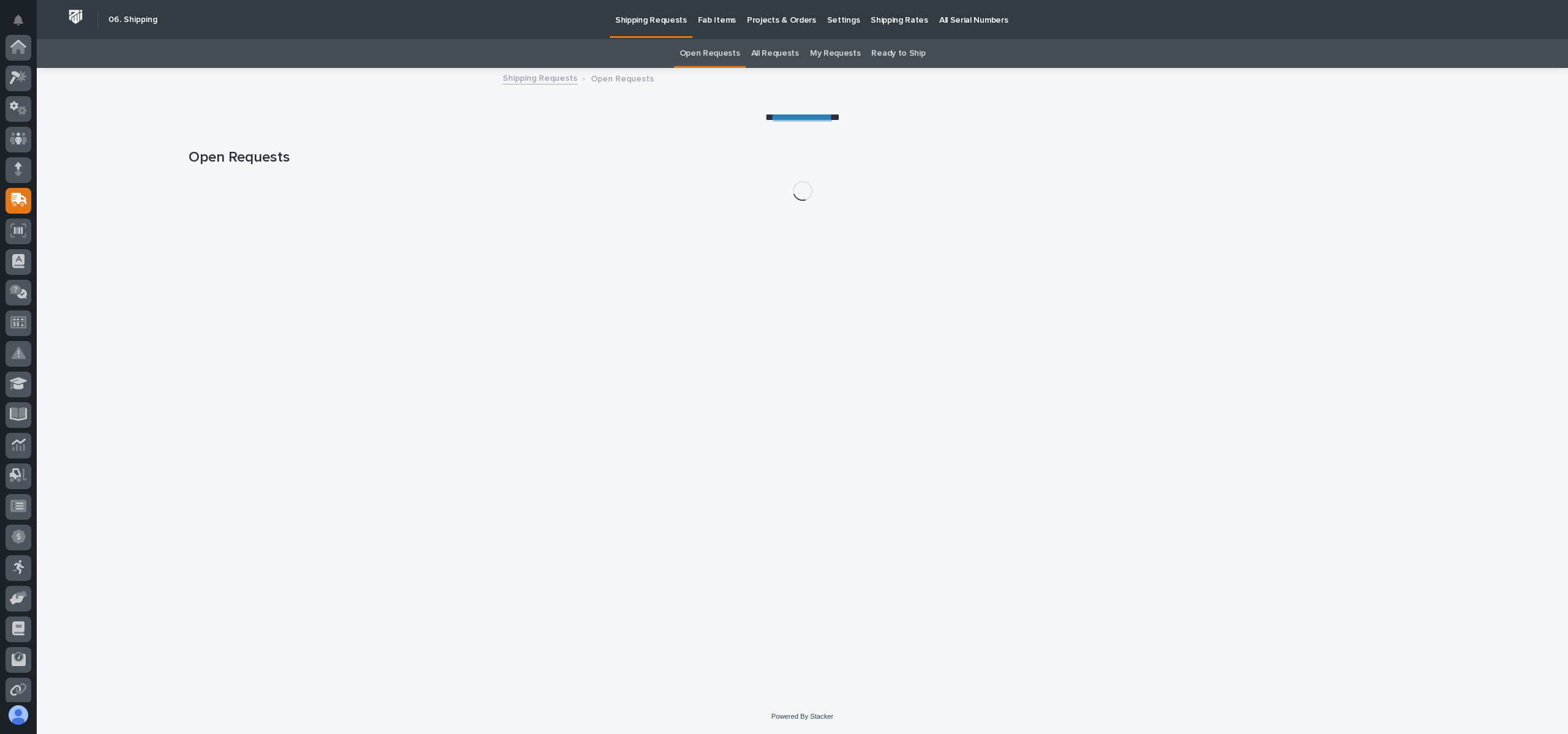
scroll to position [128, 0]
